Goal: Find specific page/section: Find specific page/section

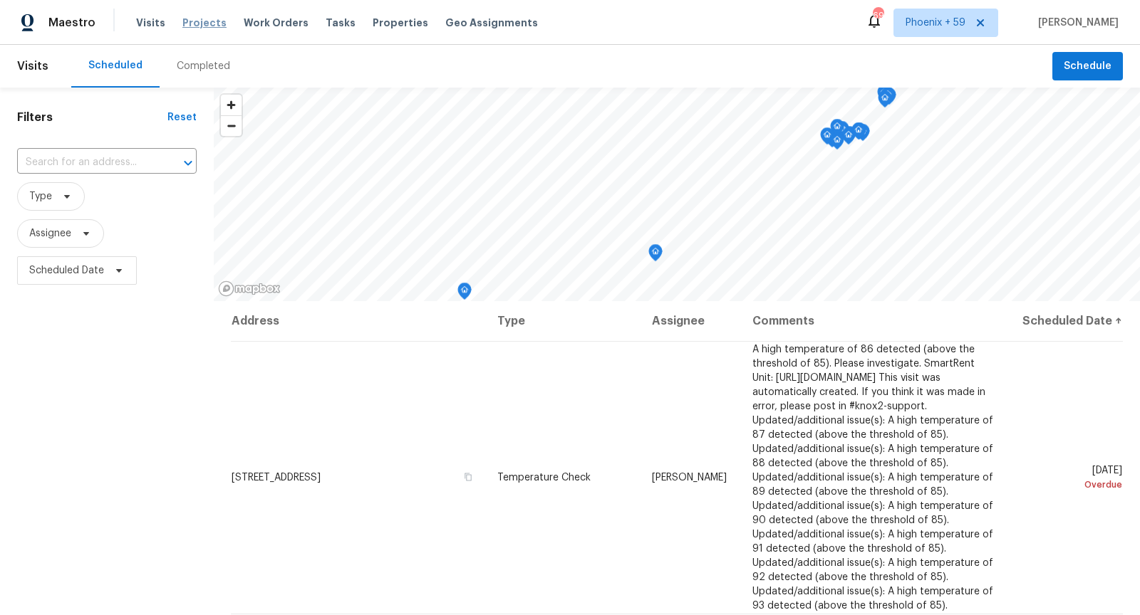
click at [212, 23] on span "Projects" at bounding box center [204, 23] width 44 height 14
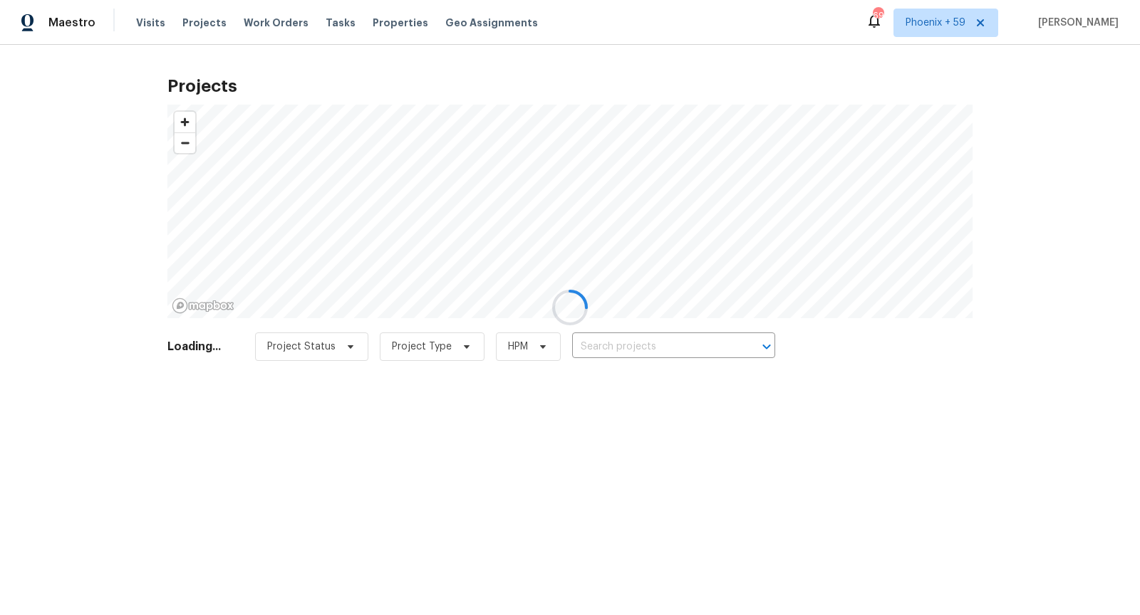
click at [604, 345] on div at bounding box center [570, 307] width 1140 height 615
click at [608, 349] on div at bounding box center [570, 307] width 1140 height 615
click at [617, 347] on div at bounding box center [570, 307] width 1140 height 615
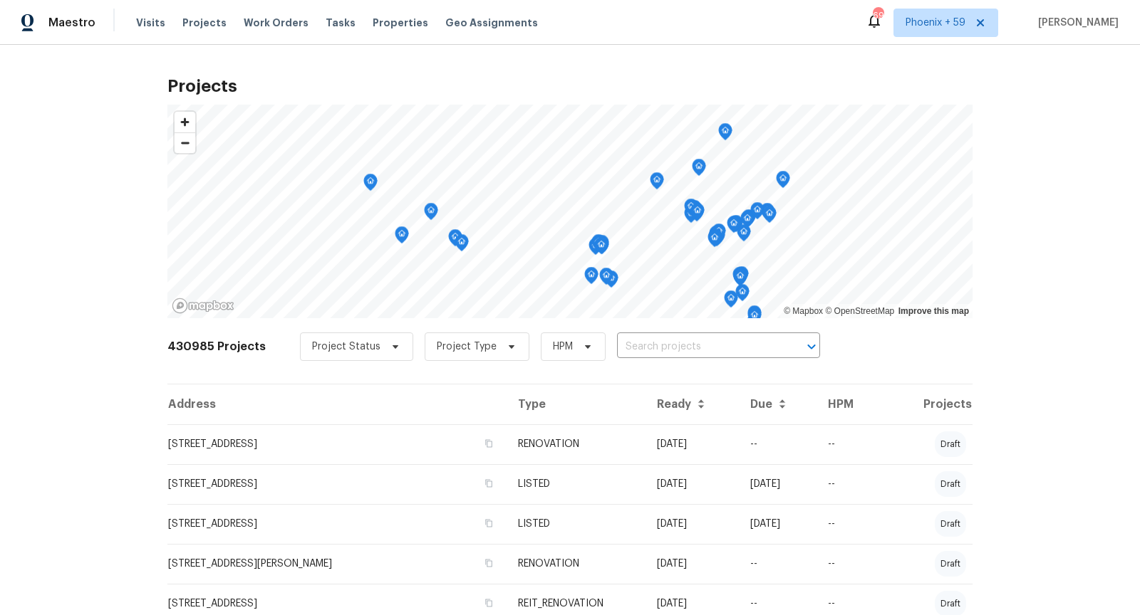
click at [617, 347] on input "text" at bounding box center [698, 347] width 163 height 22
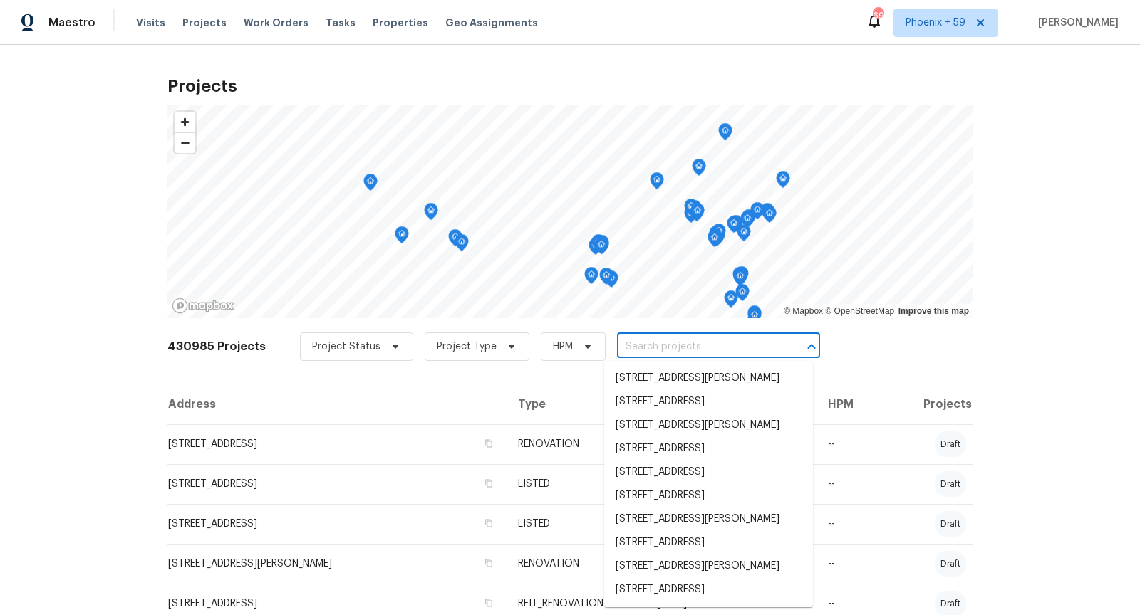
paste input "27598 Paseo [MEDICAL_DATA]"
type input "27598 Paseo [MEDICAL_DATA]"
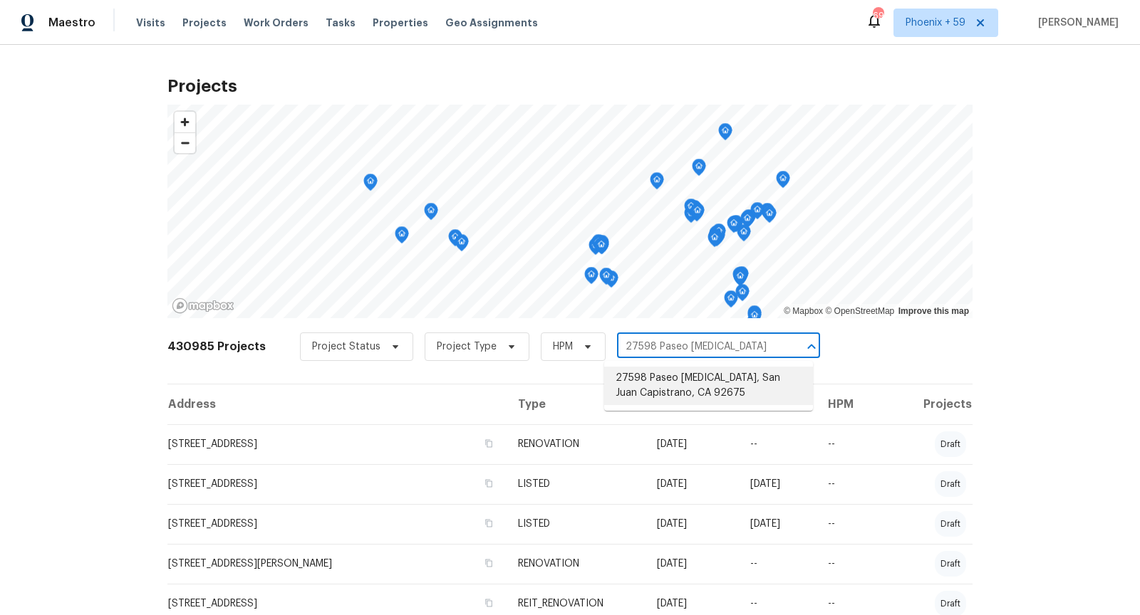
click at [650, 387] on li "27598 Paseo [MEDICAL_DATA], San Juan Capistrano, CA 92675" at bounding box center [708, 386] width 209 height 38
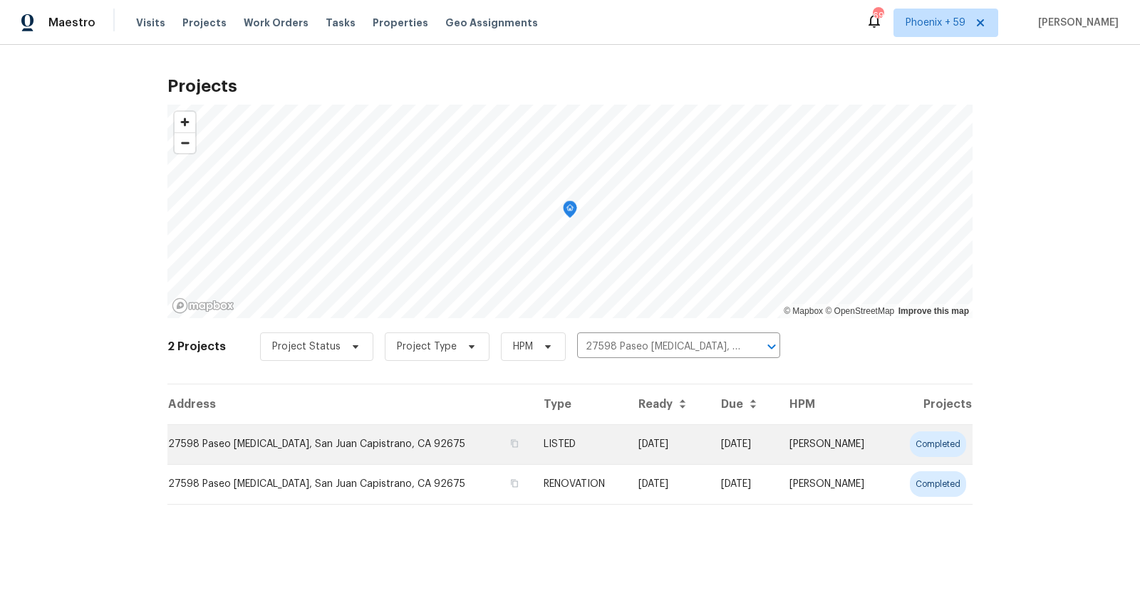
click at [291, 437] on td "27598 Paseo [MEDICAL_DATA], San Juan Capistrano, CA 92675" at bounding box center [349, 445] width 365 height 40
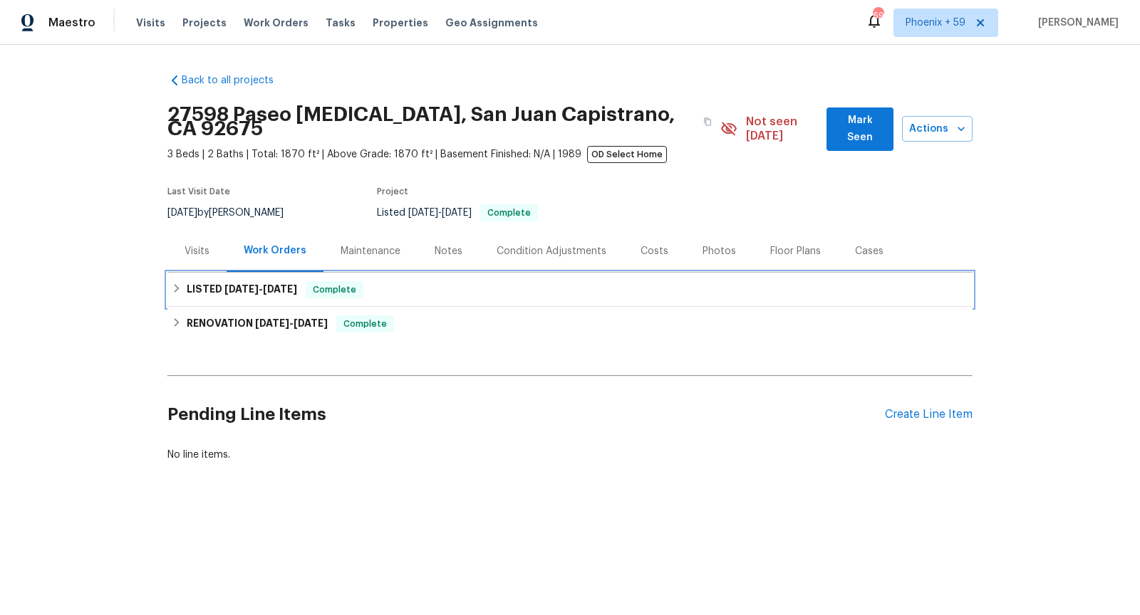
click at [413, 273] on div "LISTED [DATE] - [DATE] Complete" at bounding box center [569, 290] width 805 height 34
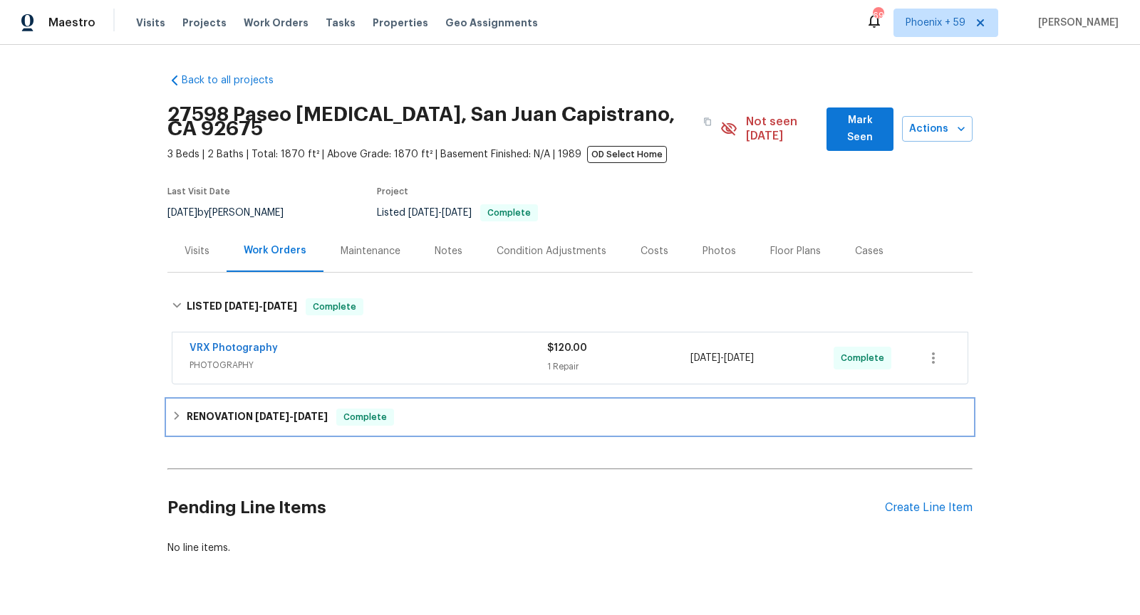
click at [449, 409] on div "RENOVATION [DATE] - [DATE] Complete" at bounding box center [570, 417] width 796 height 17
